Goal: Use online tool/utility: Utilize a website feature to perform a specific function

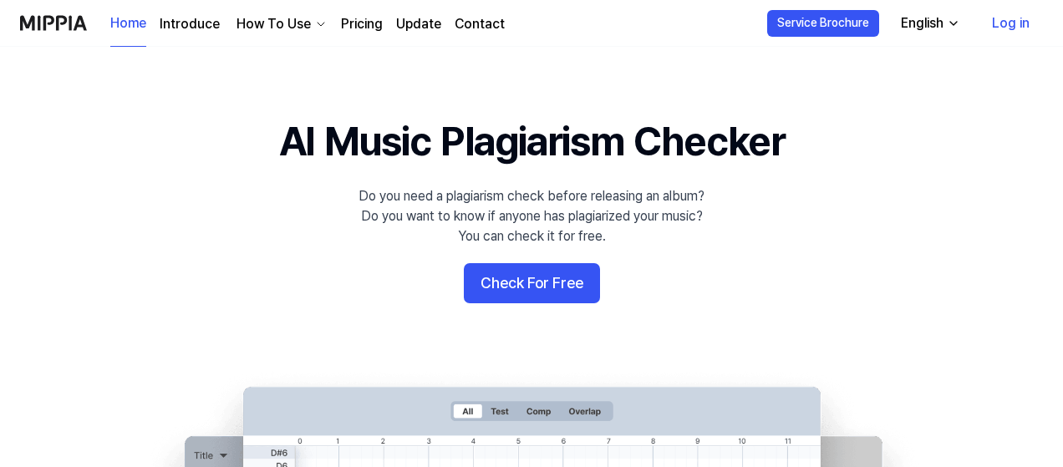
click at [1015, 19] on link "Log in" at bounding box center [1011, 23] width 64 height 47
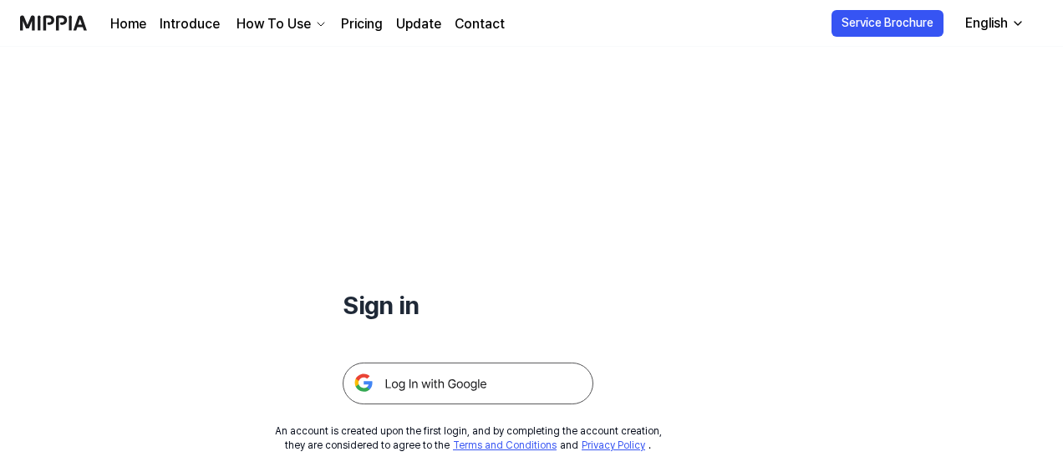
click at [433, 374] on img at bounding box center [468, 384] width 251 height 42
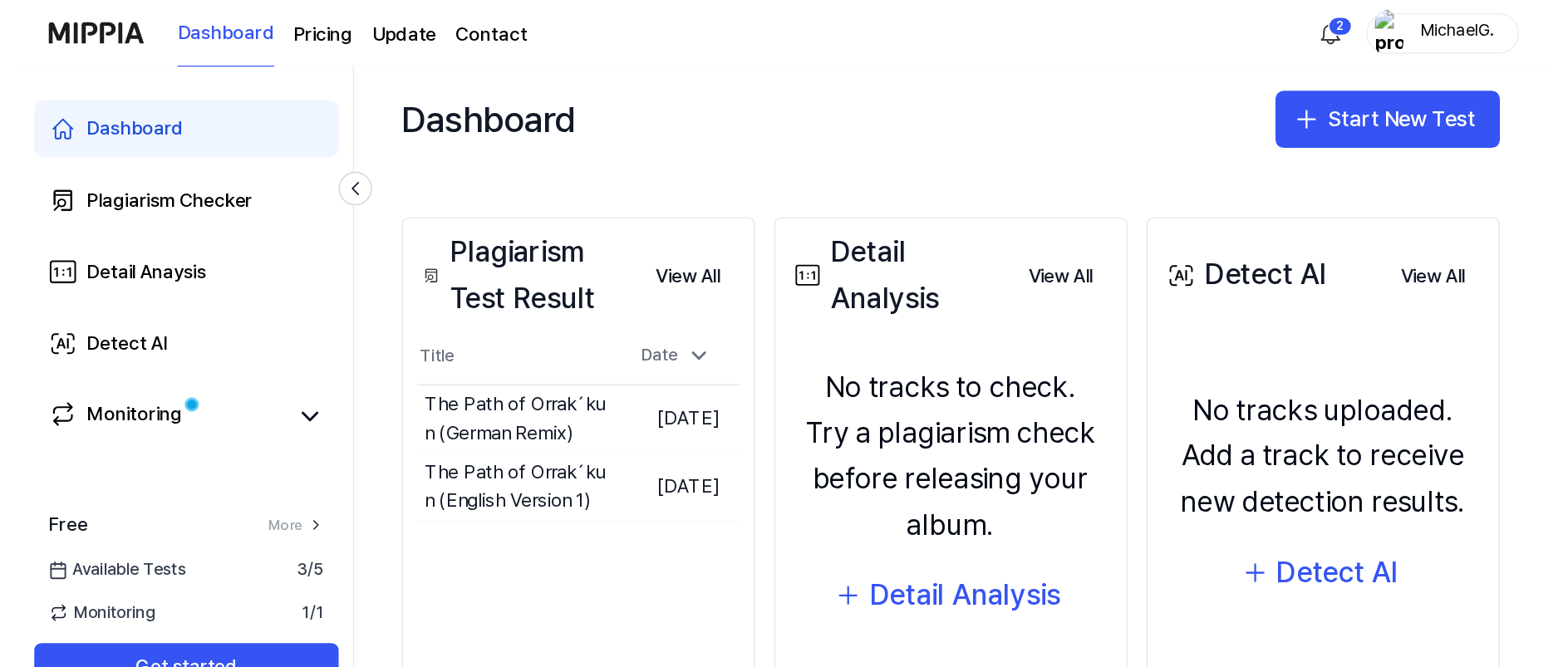
scroll to position [166, 0]
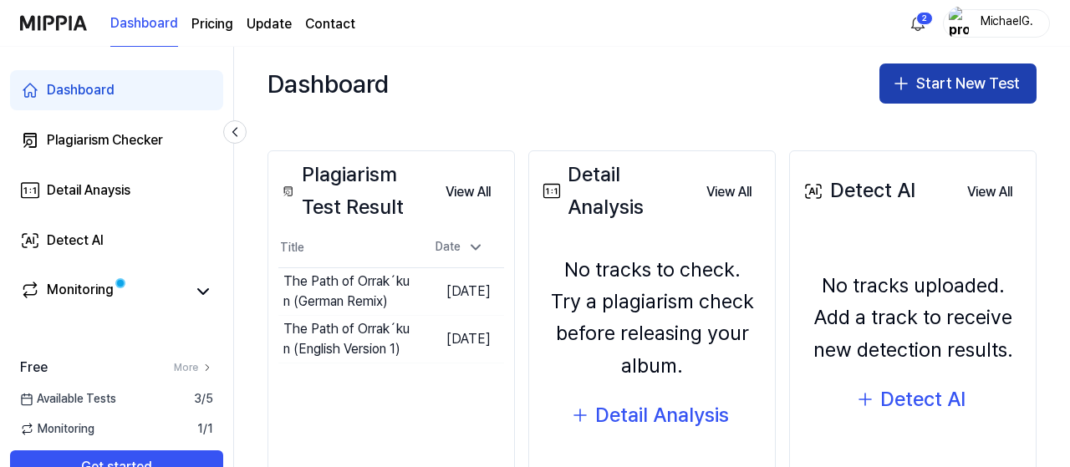
click at [913, 87] on button "Start New Test" at bounding box center [957, 84] width 157 height 40
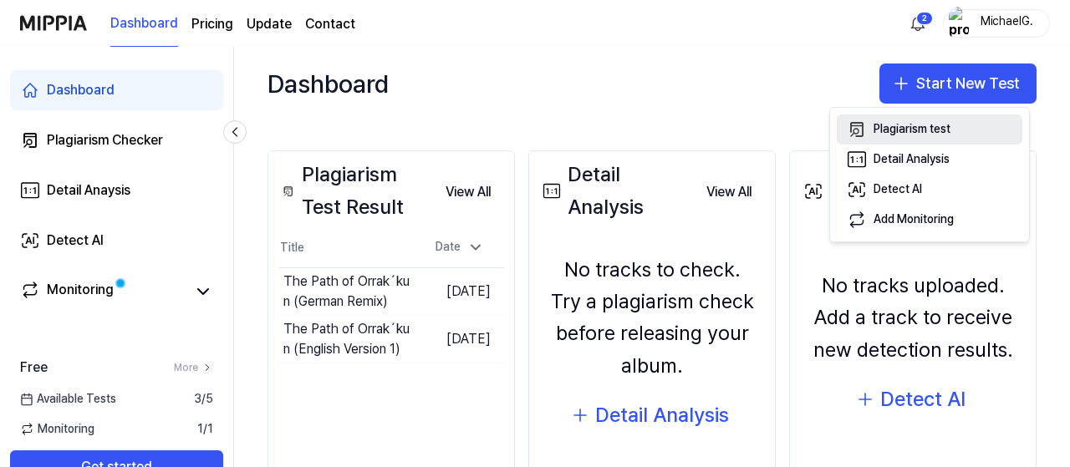
click at [900, 131] on div "Plagiarism test" at bounding box center [912, 129] width 77 height 17
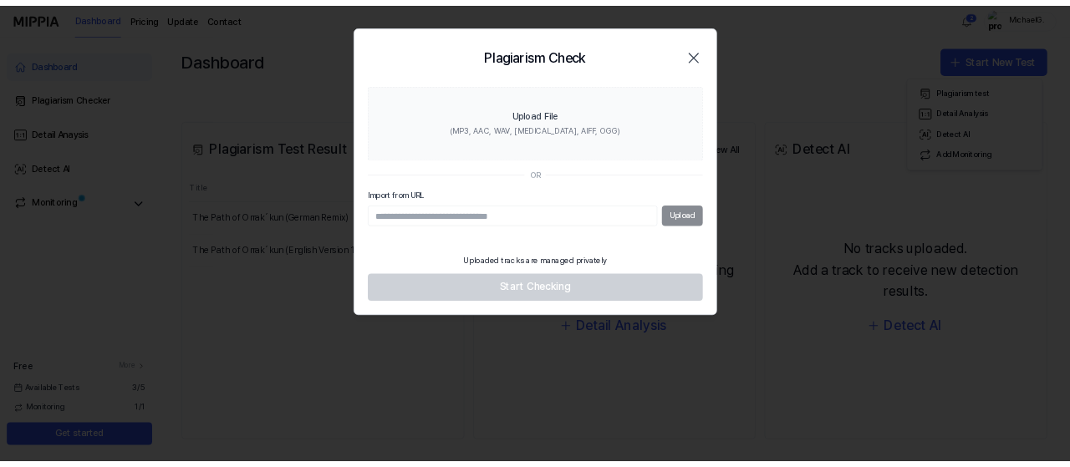
scroll to position [146, 0]
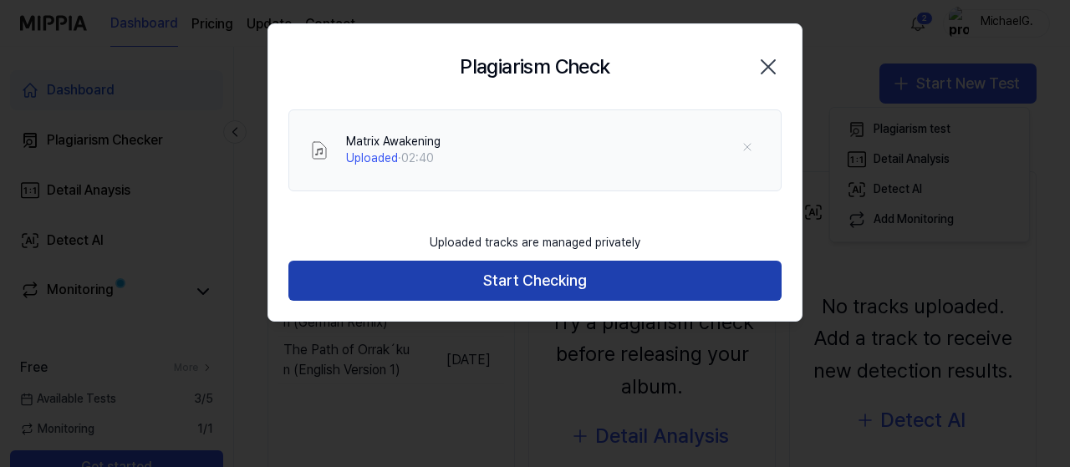
click at [563, 277] on button "Start Checking" at bounding box center [534, 281] width 493 height 40
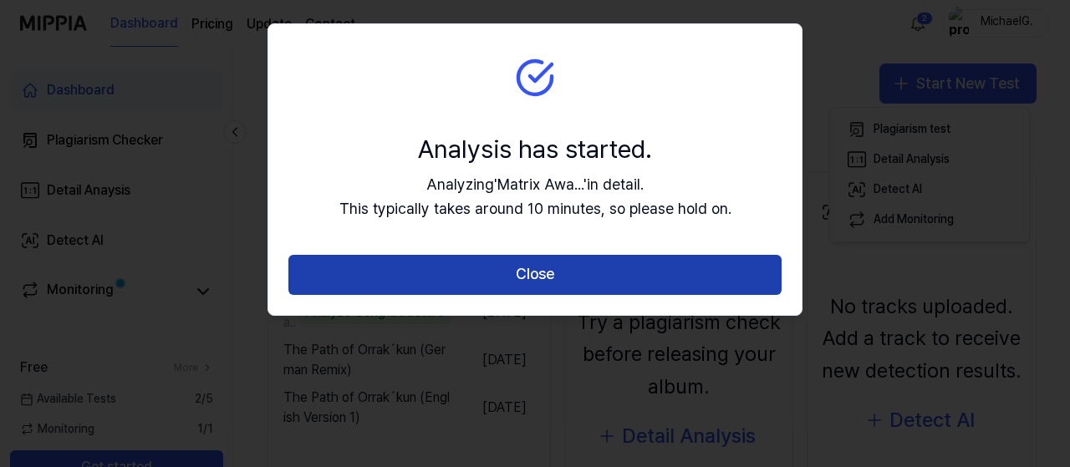
click at [547, 273] on button "Close" at bounding box center [534, 275] width 493 height 40
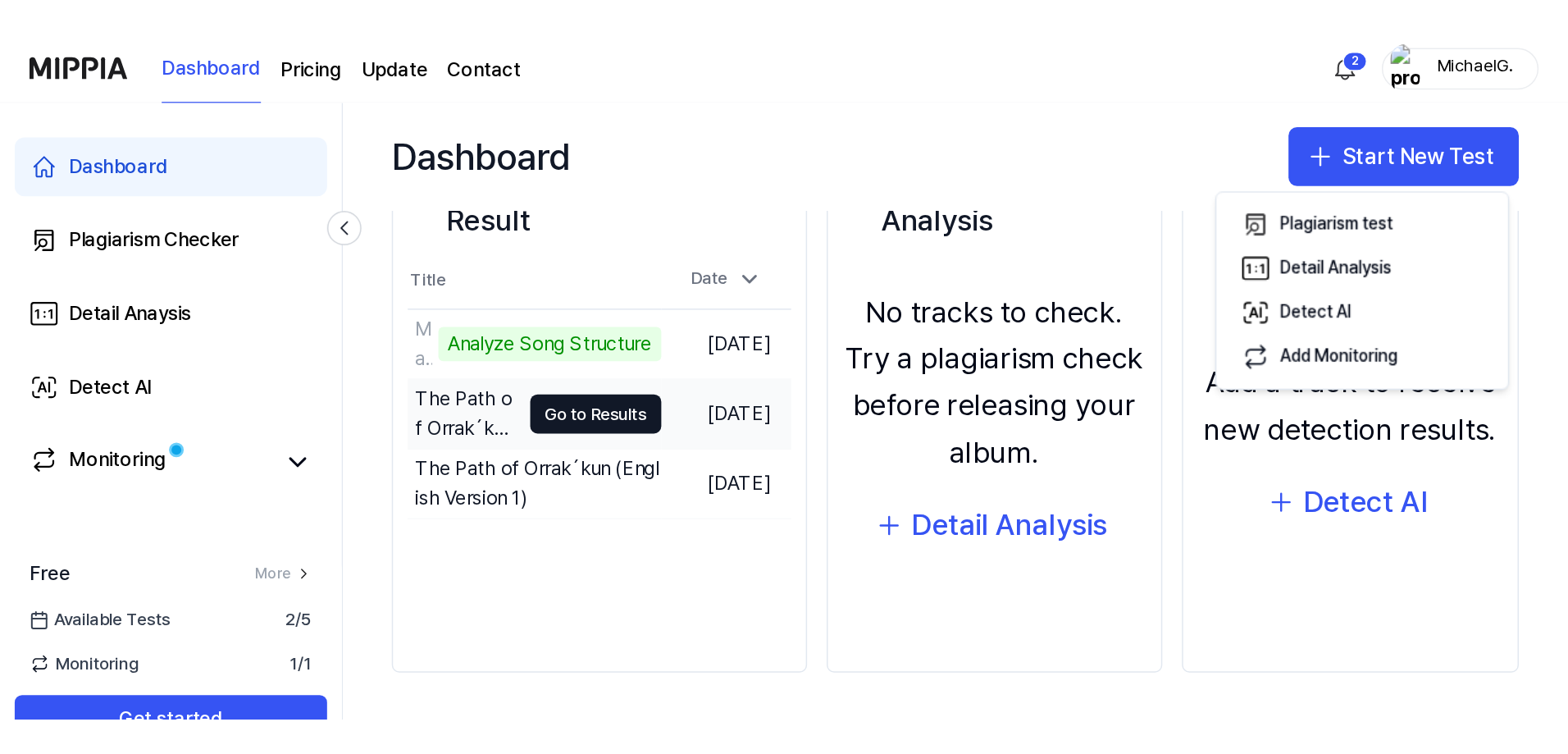
scroll to position [243, 0]
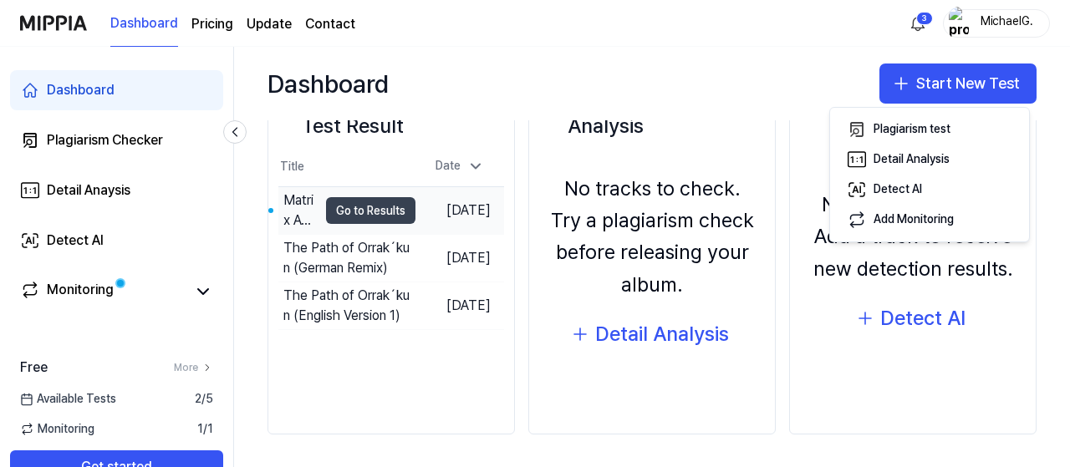
click at [366, 211] on button "Go to Results" at bounding box center [370, 210] width 89 height 27
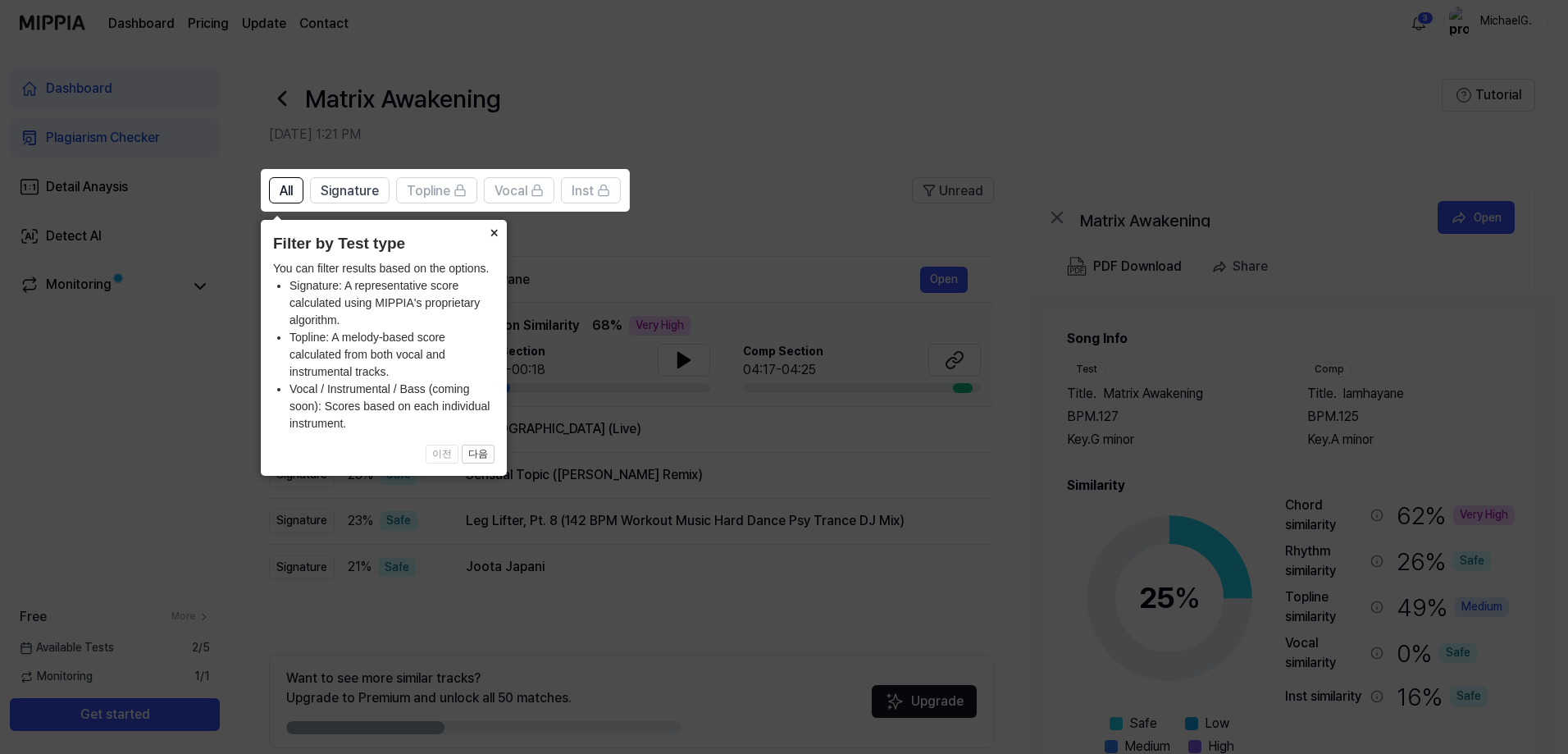
click at [500, 230] on button "×" at bounding box center [494, 231] width 26 height 23
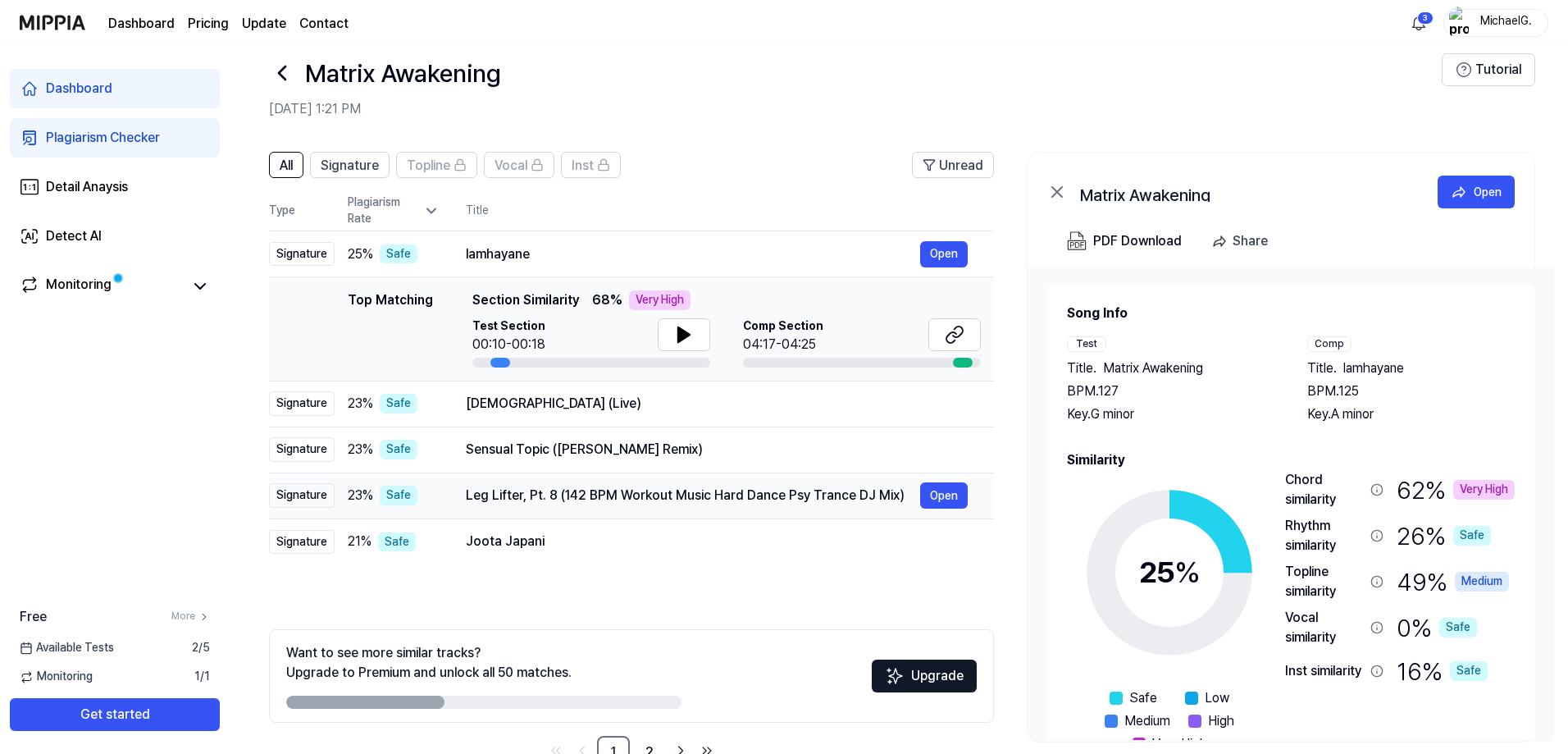
scroll to position [0, 0]
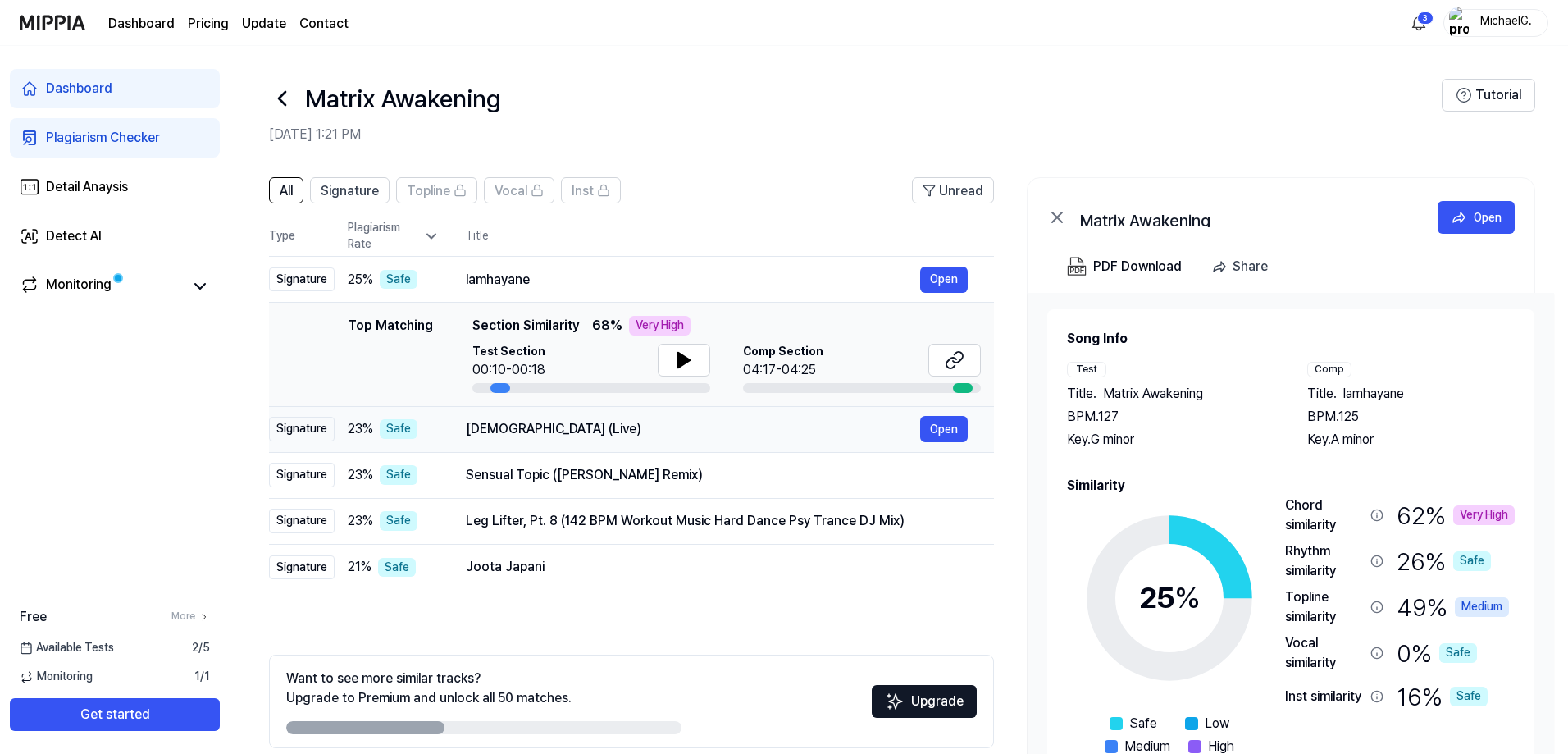
click at [629, 428] on div "[DEMOGRAPHIC_DATA] (Live)" at bounding box center [693, 429] width 454 height 20
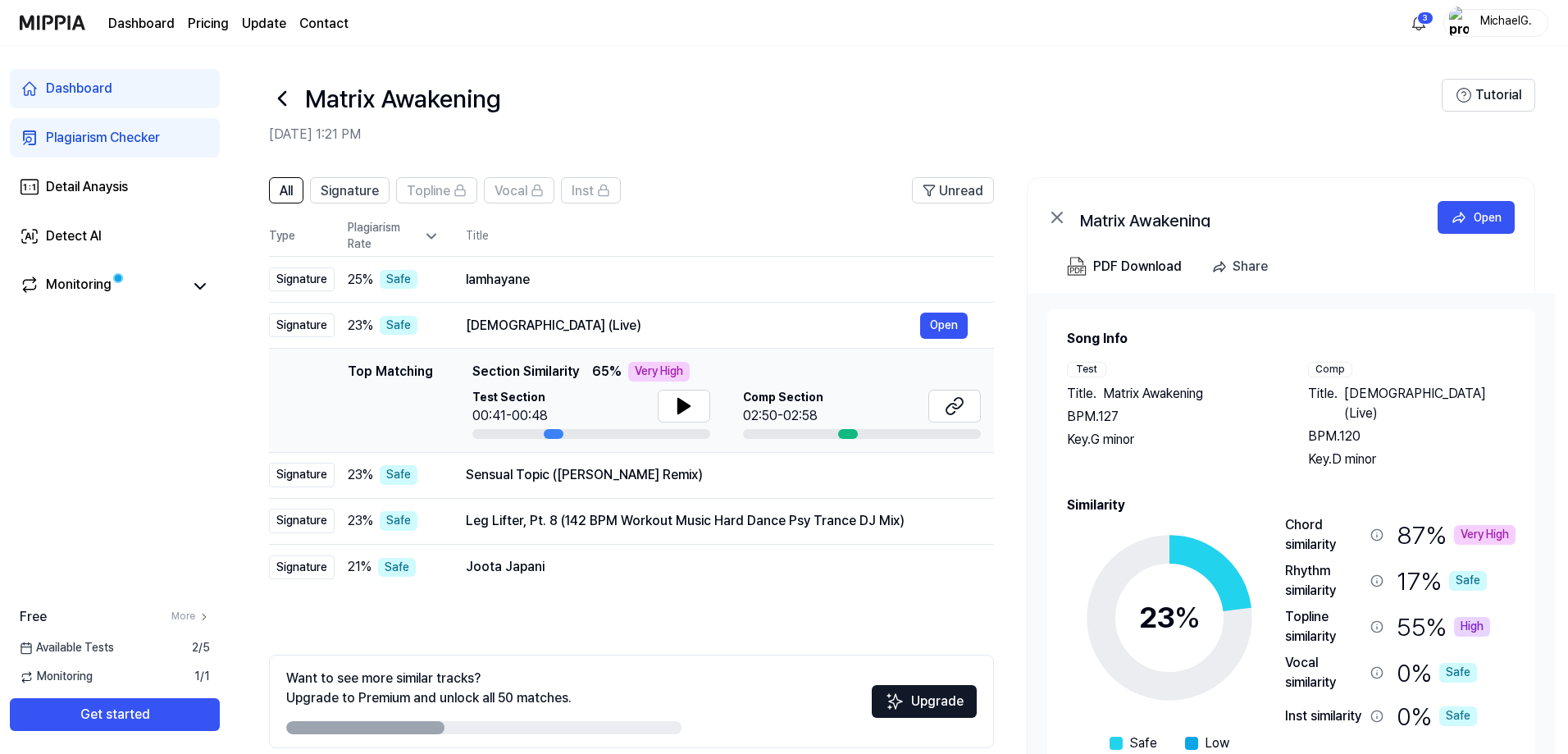
scroll to position [73, 0]
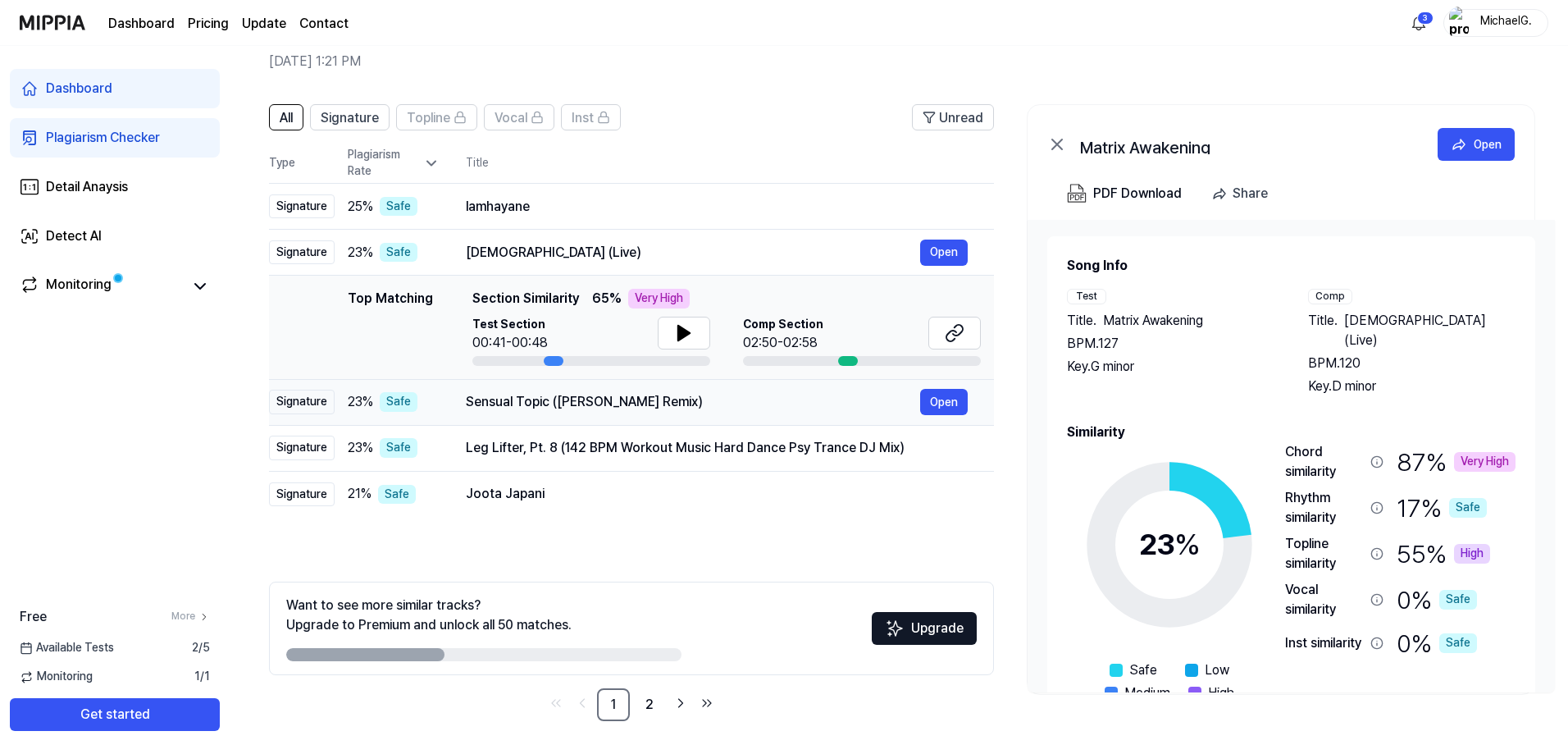
click at [712, 411] on div "Sensual Topic ([PERSON_NAME] Remix)" at bounding box center [693, 403] width 454 height 20
